Goal: Information Seeking & Learning: Check status

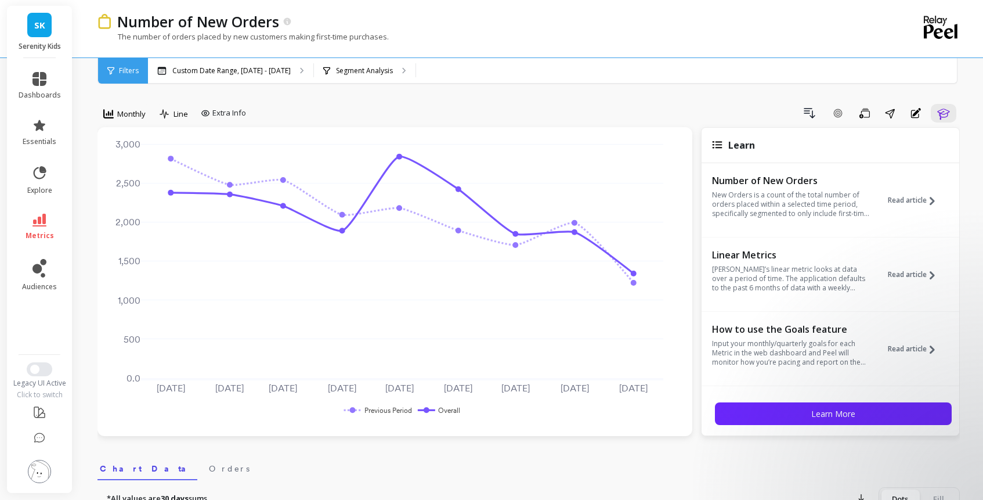
select select "sum"
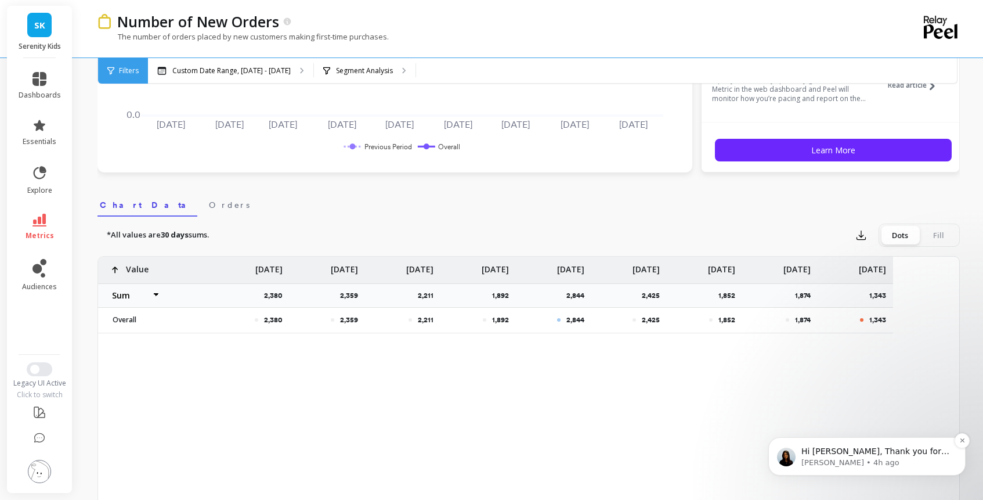
click at [846, 447] on span "Hi [PERSON_NAME], Thank you for waiting! Just wanted to update you on ETA, the …" at bounding box center [875, 479] width 148 height 67
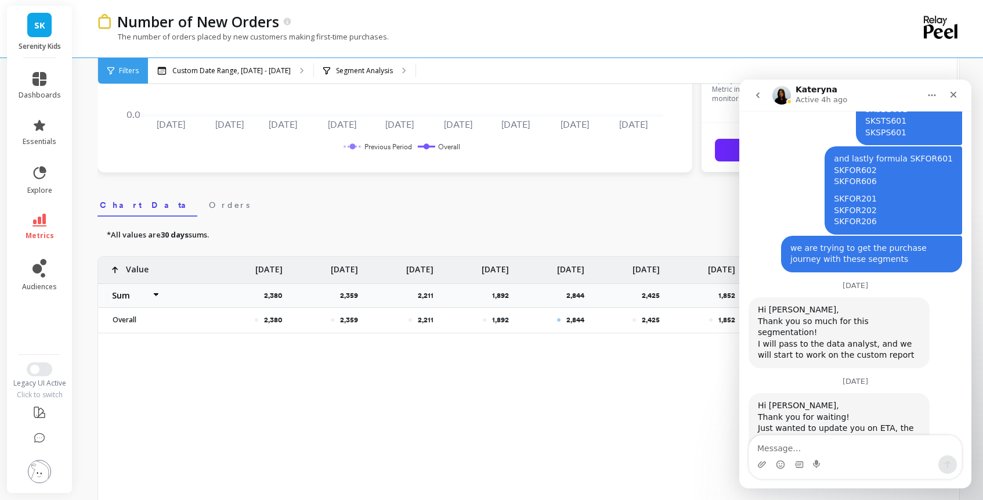
scroll to position [1296, 0]
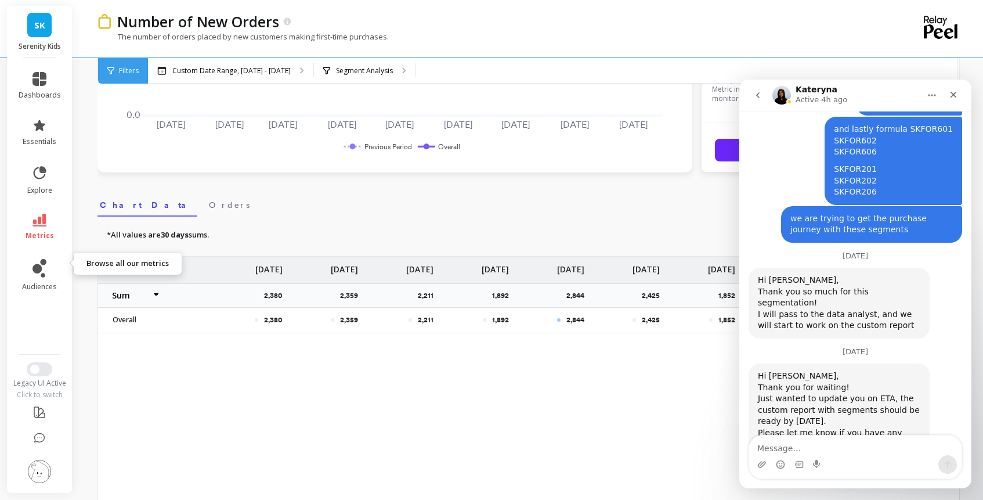
click at [42, 226] on icon at bounding box center [39, 220] width 14 height 13
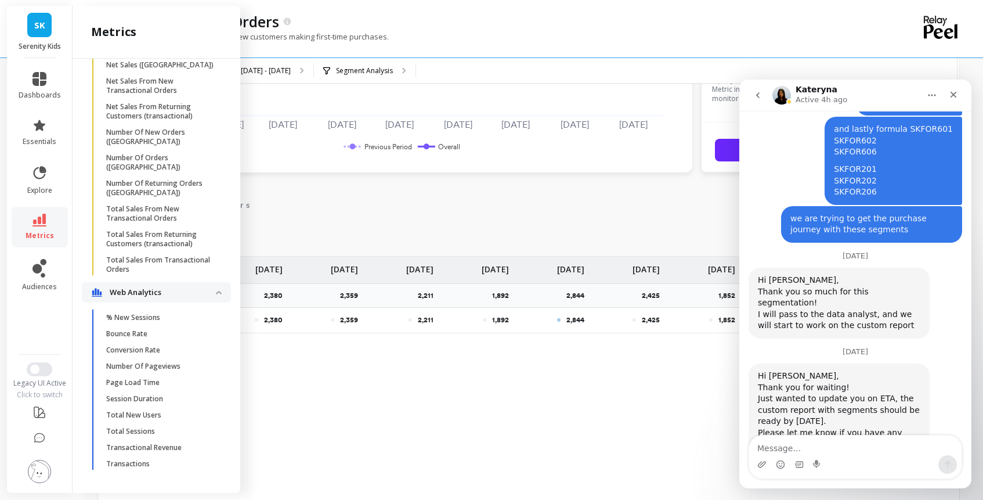
scroll to position [2574, 0]
click at [179, 423] on link "Total Sessions" at bounding box center [165, 431] width 131 height 16
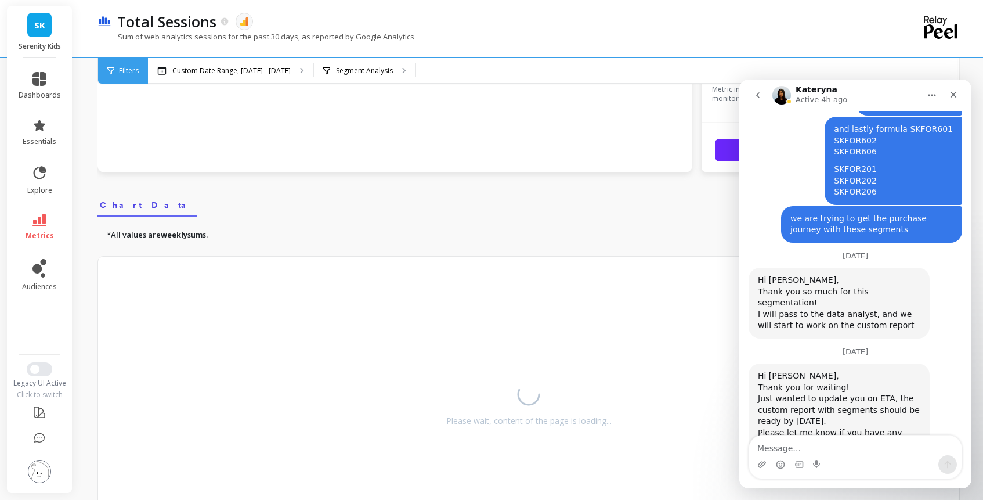
select select "sum"
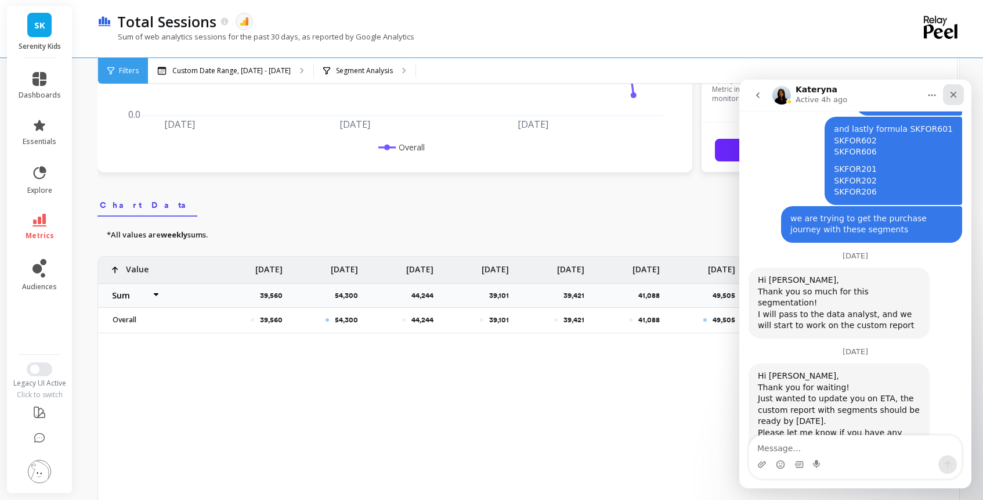
click at [954, 93] on icon "Close" at bounding box center [954, 95] width 6 height 6
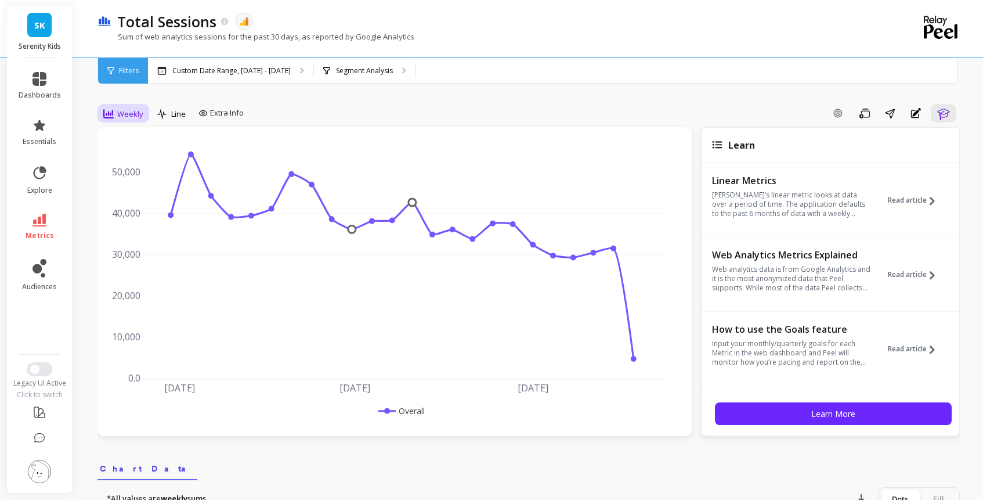
click at [143, 120] on span "Weekly" at bounding box center [130, 114] width 26 height 11
click at [157, 212] on div "Monthly" at bounding box center [140, 206] width 66 height 11
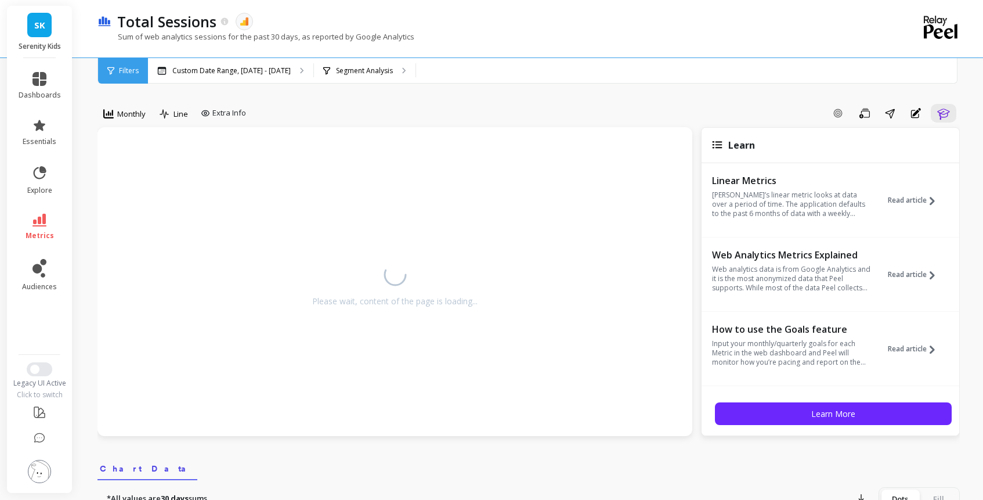
select select "sum"
